Goal: Task Accomplishment & Management: Use online tool/utility

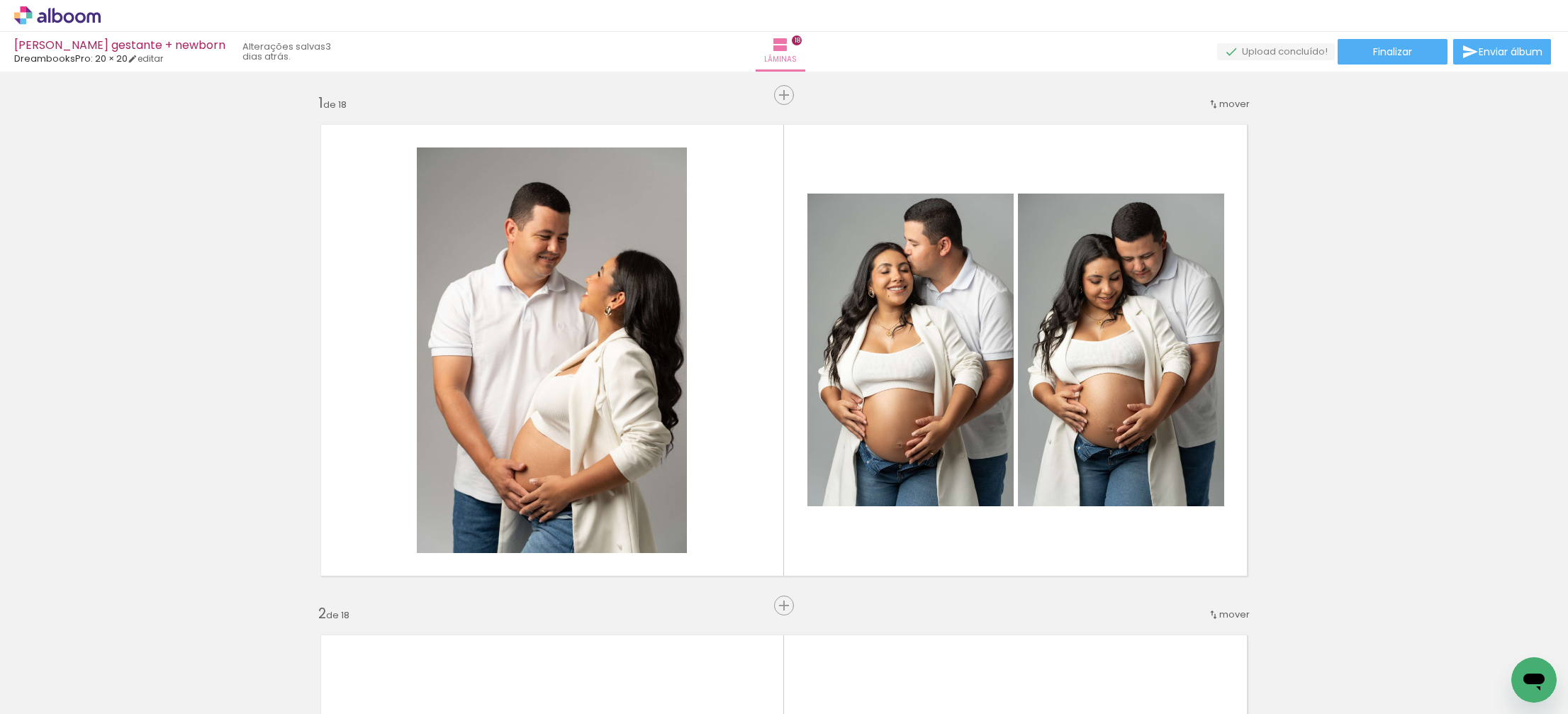
scroll to position [0, 2601]
